Goal: Task Accomplishment & Management: Use online tool/utility

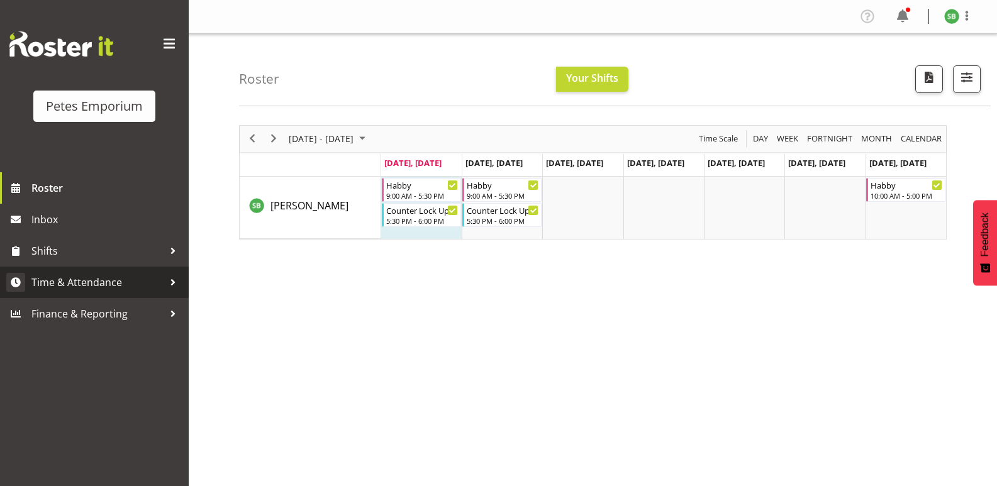
click at [91, 274] on span "Time & Attendance" at bounding box center [97, 282] width 132 height 19
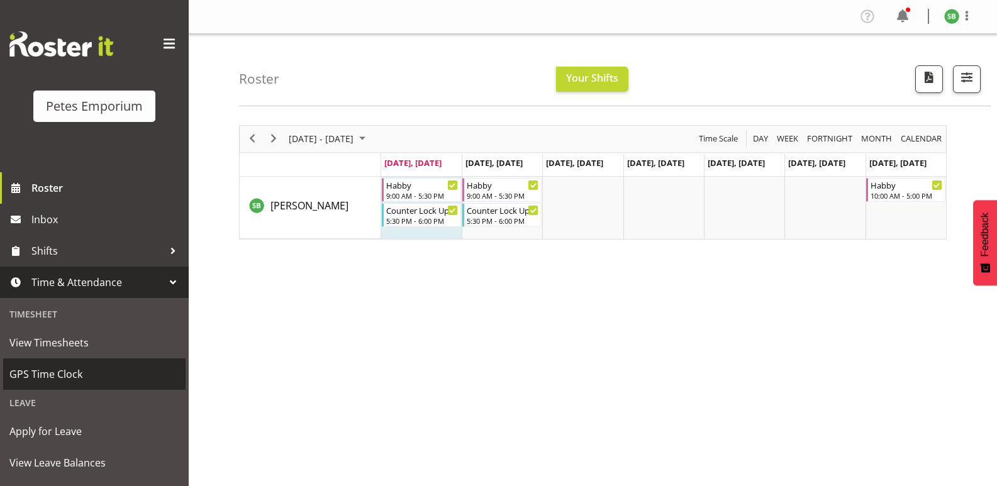
click at [52, 379] on span "GPS Time Clock" at bounding box center [94, 374] width 170 height 19
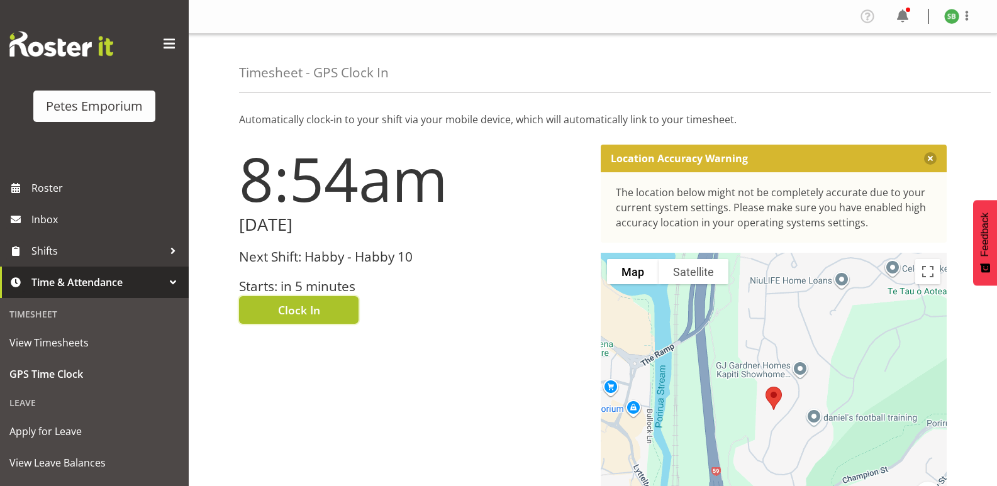
click at [279, 305] on span "Clock In" at bounding box center [299, 310] width 42 height 16
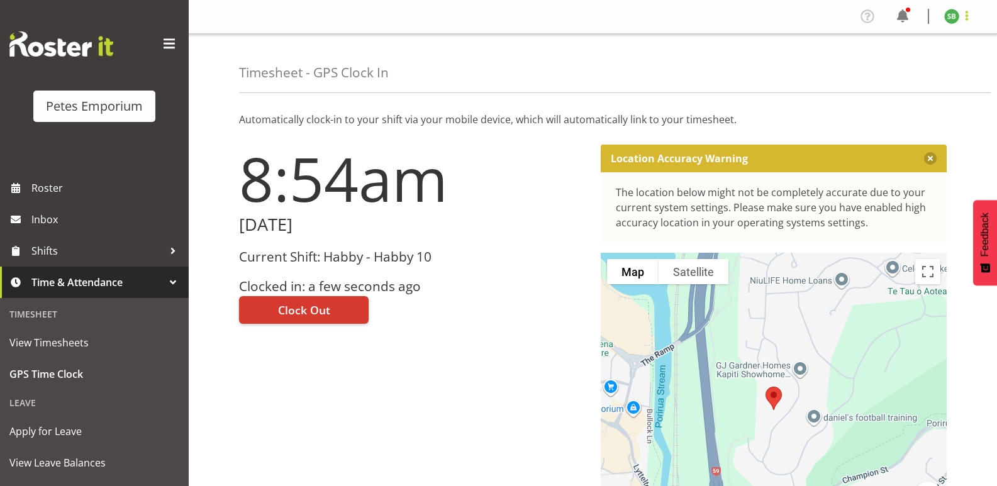
click at [965, 21] on span at bounding box center [966, 15] width 15 height 15
click at [909, 59] on link "Log Out" at bounding box center [914, 66] width 121 height 23
